Goal: Find specific page/section: Find specific page/section

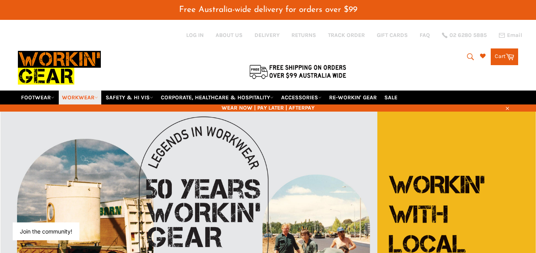
click at [81, 94] on link "WORKWEAR" at bounding box center [80, 98] width 42 height 14
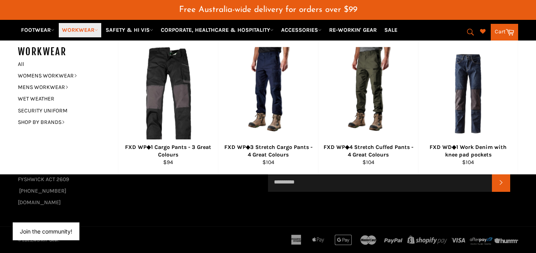
scroll to position [2029, 0]
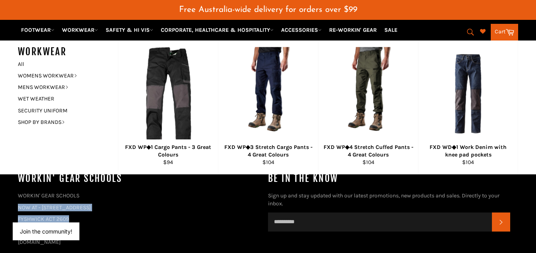
drag, startPoint x: 19, startPoint y: 208, endPoint x: 69, endPoint y: 219, distance: 51.6
click at [69, 219] on div "WORKIN' GEAR SCHOOLS NOW AT - [STREET_ADDRESS] (02) 6255 1029 [DOMAIN_NAME]" at bounding box center [139, 219] width 242 height 54
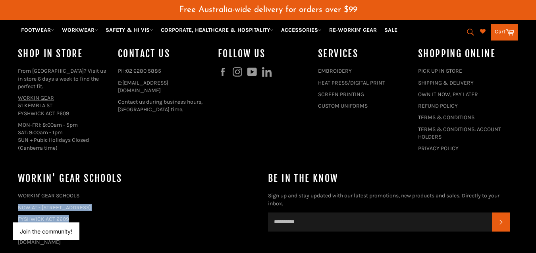
click at [69, 219] on p "FYSHWICK ACT 2609" at bounding box center [139, 219] width 242 height 8
